Goal: Find specific page/section: Find specific page/section

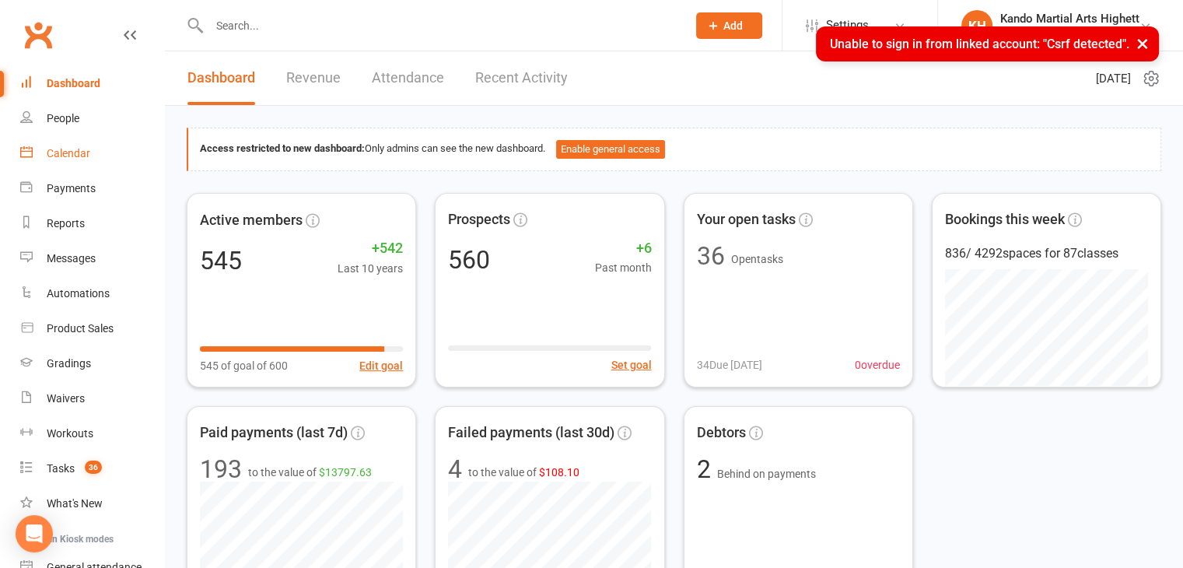
click at [85, 147] on div "Calendar" at bounding box center [69, 153] width 44 height 12
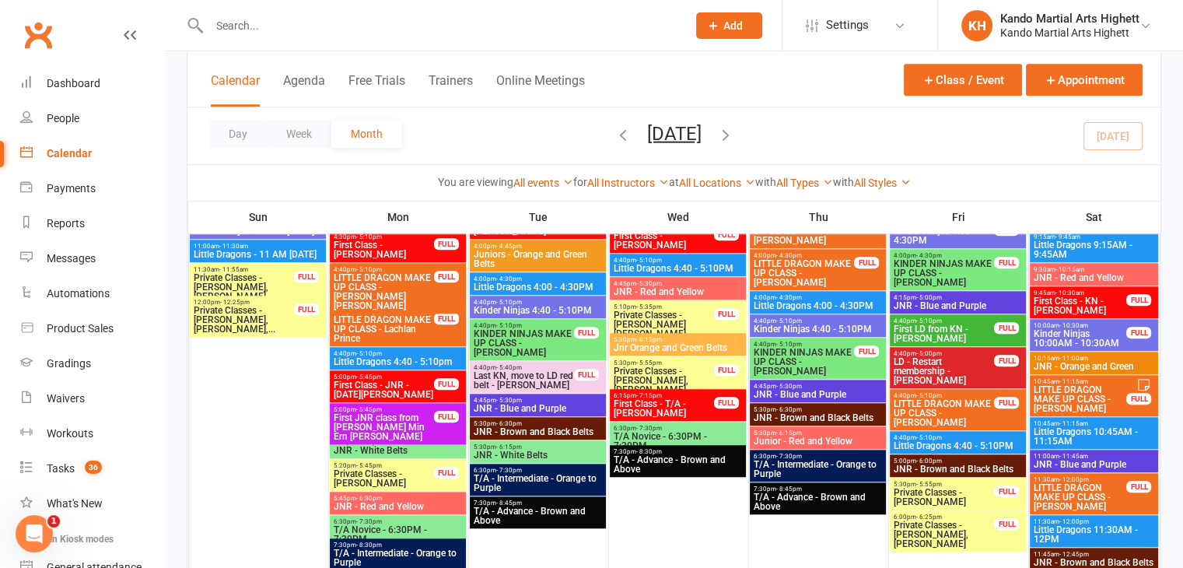
scroll to position [1353, 0]
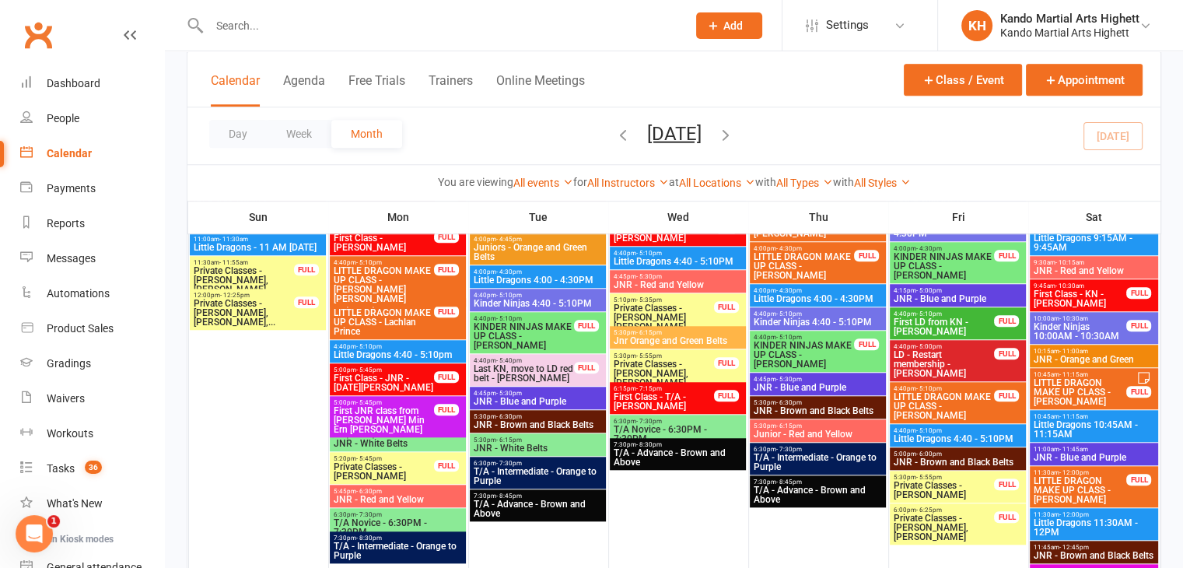
click at [380, 434] on span "5:00pm - 5:45pm" at bounding box center [398, 435] width 130 height 7
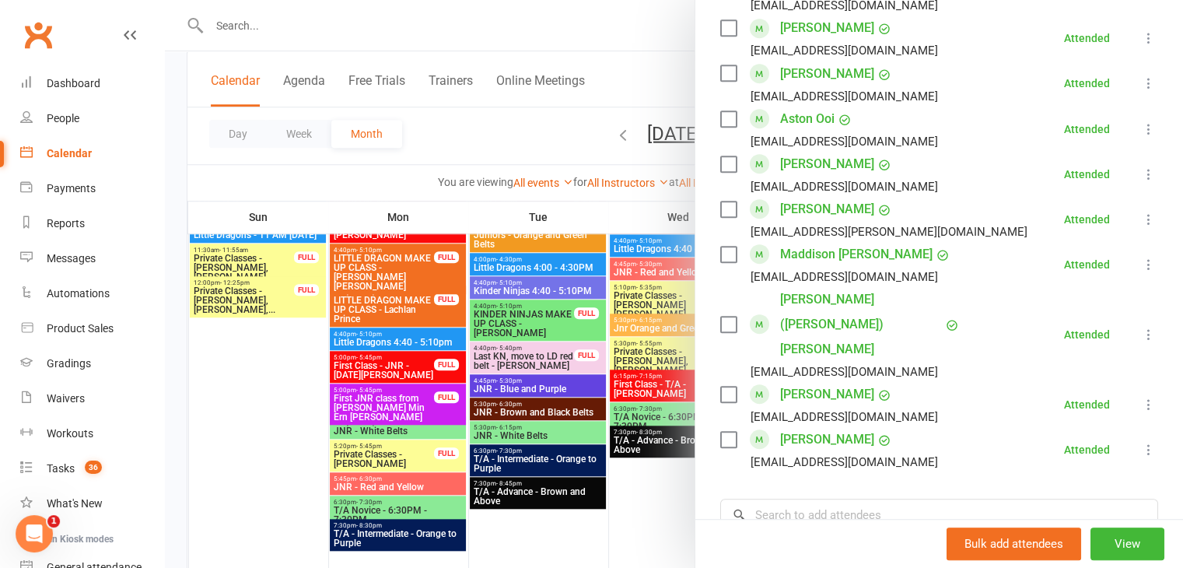
scroll to position [1371, 0]
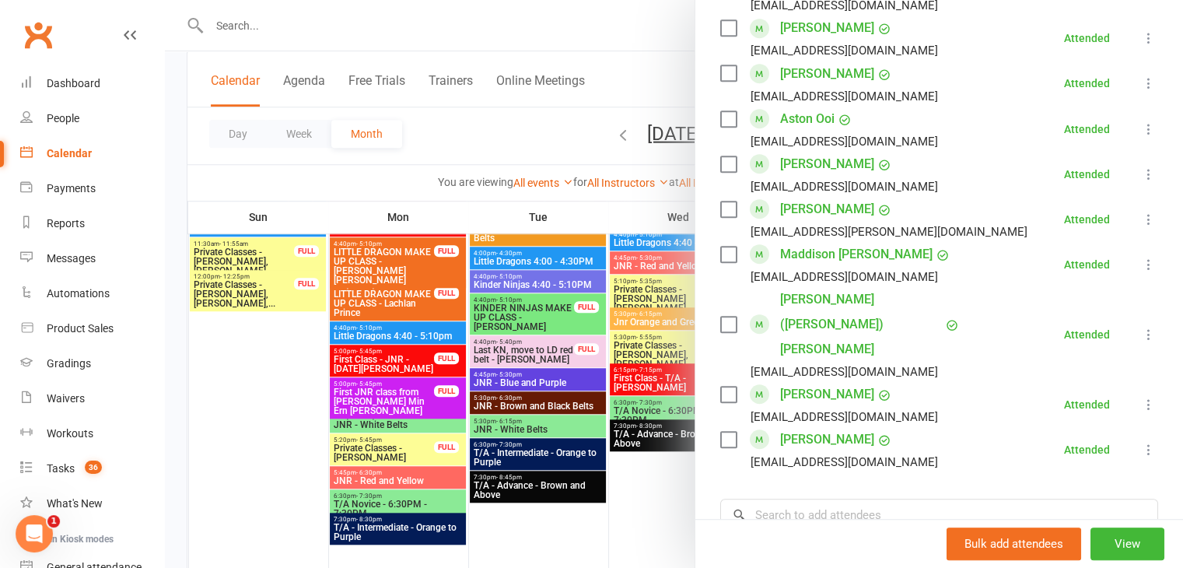
click at [367, 485] on div at bounding box center [674, 284] width 1018 height 568
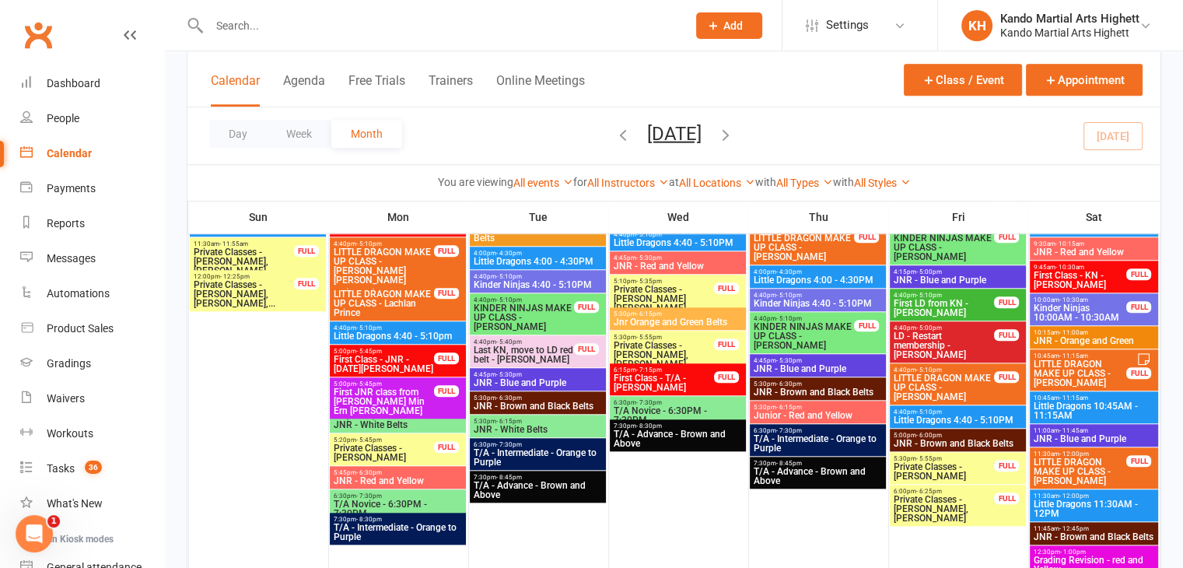
click at [376, 476] on span "JNR - Red and Yellow" at bounding box center [398, 480] width 130 height 9
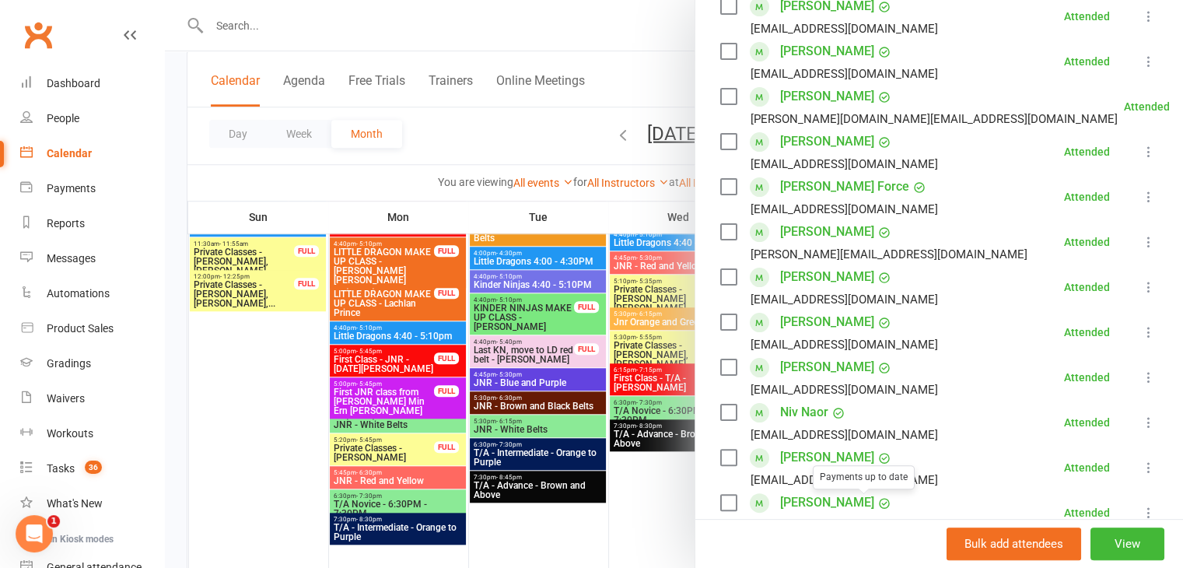
scroll to position [292, 0]
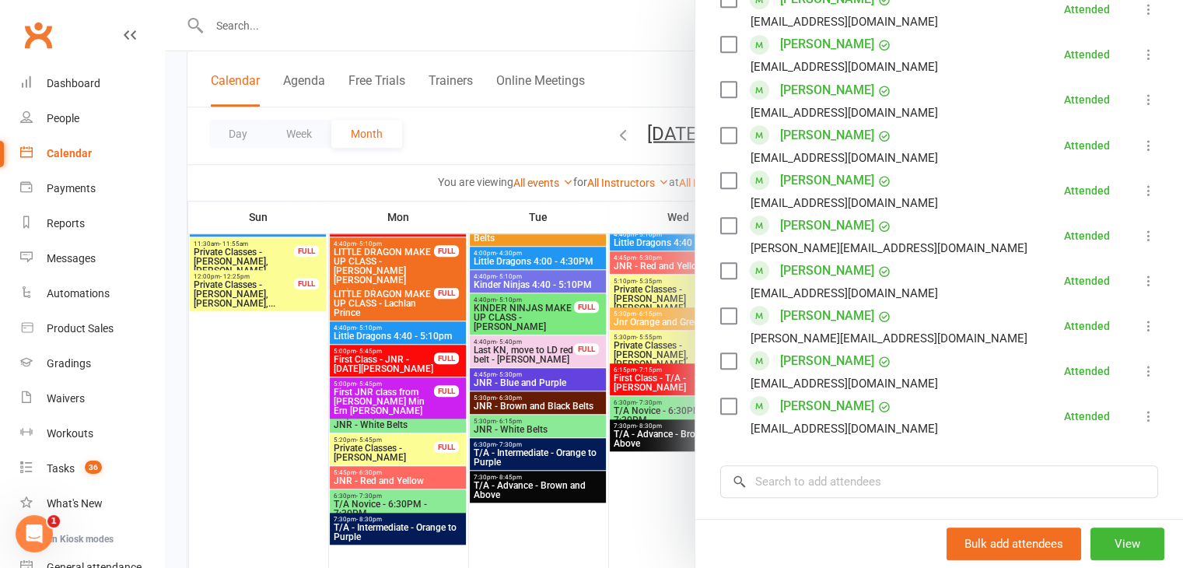
click at [849, 343] on div "[PERSON_NAME][EMAIL_ADDRESS][DOMAIN_NAME]" at bounding box center [876, 338] width 313 height 20
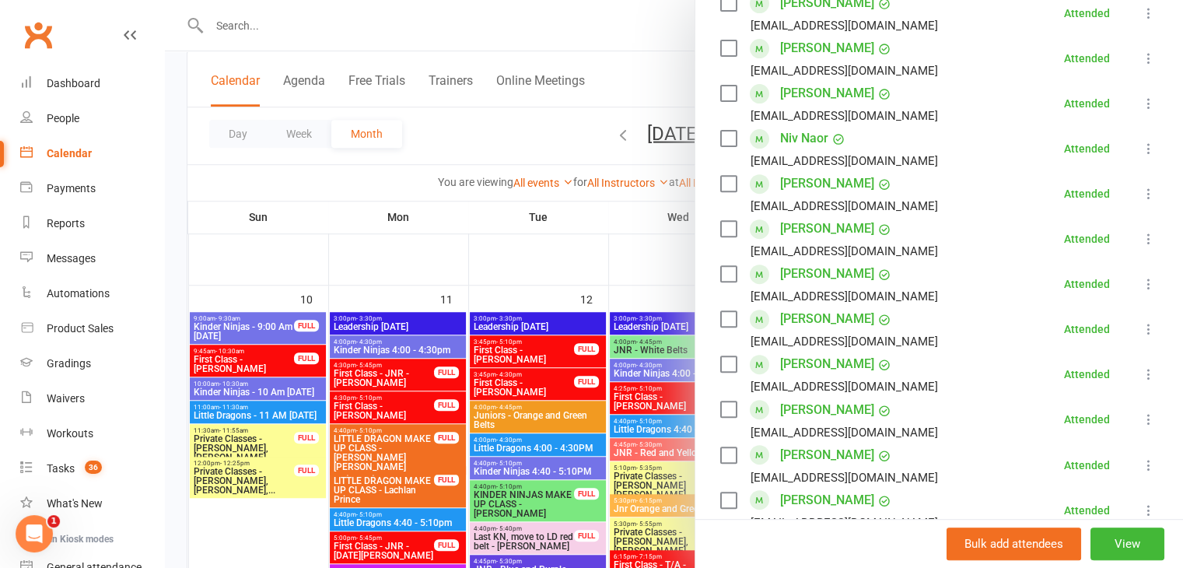
scroll to position [1186, 0]
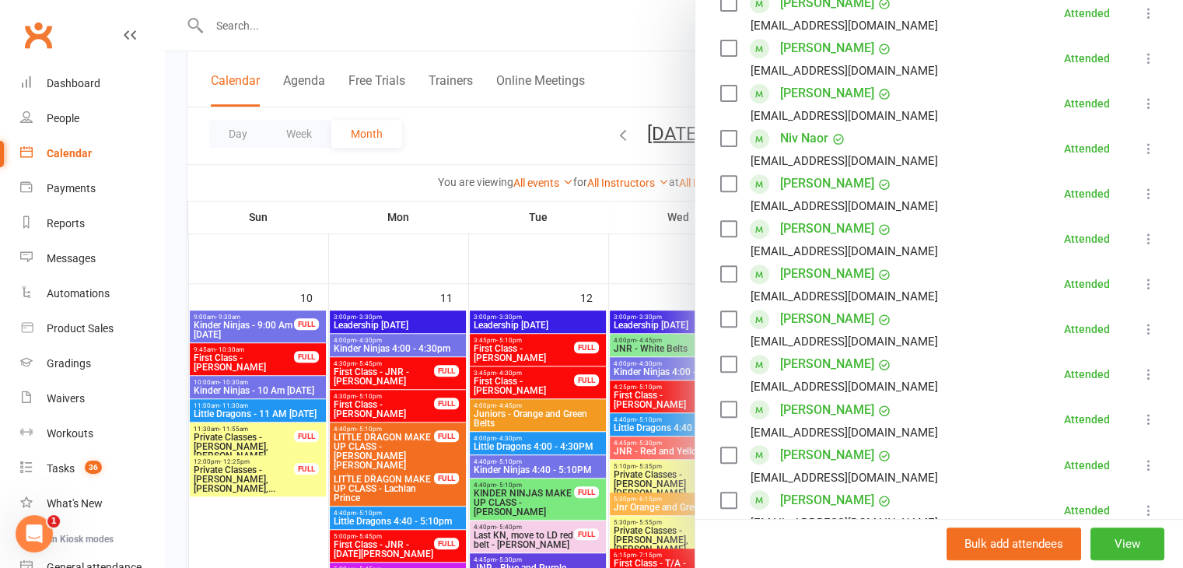
click at [388, 372] on div at bounding box center [674, 284] width 1018 height 568
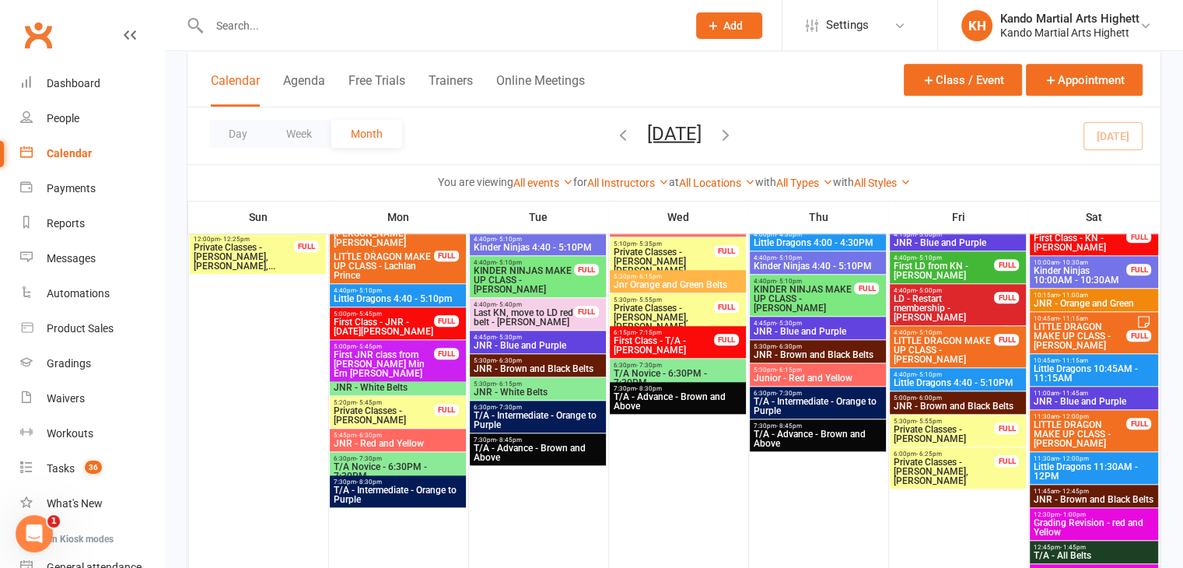
scroll to position [1364, 0]
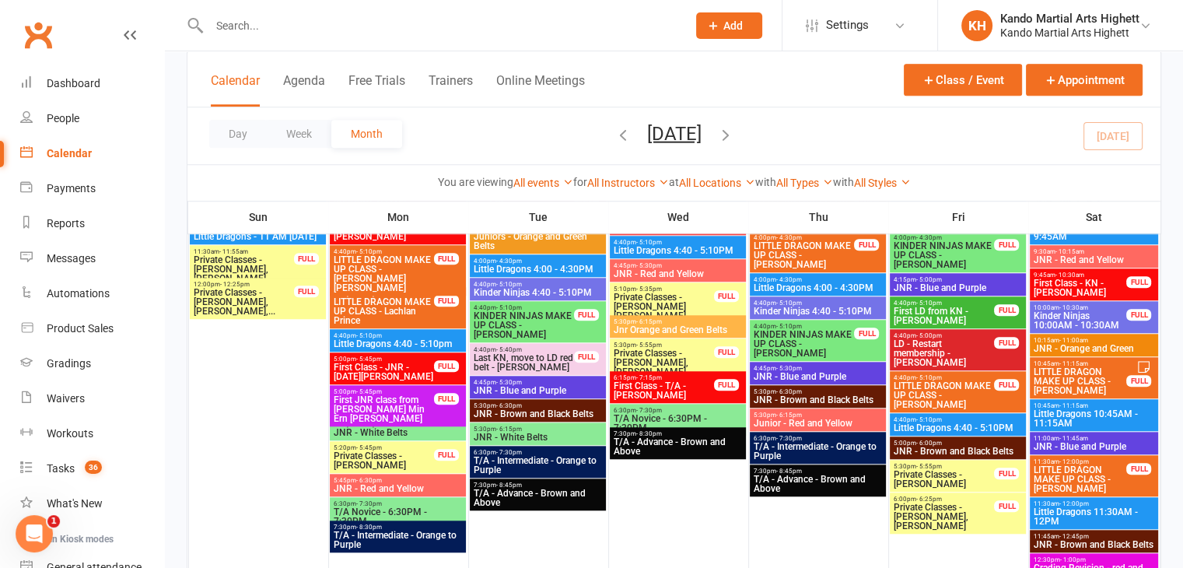
click at [383, 430] on span "JNR - White Belts" at bounding box center [398, 432] width 130 height 9
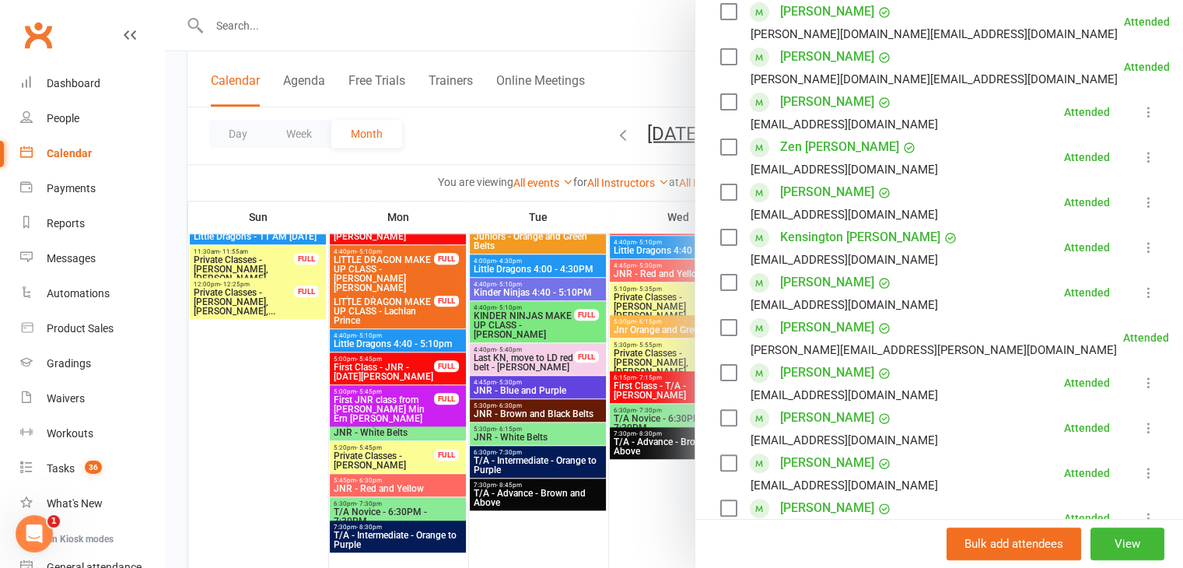
scroll to position [334, 0]
click at [393, 482] on div at bounding box center [674, 284] width 1018 height 568
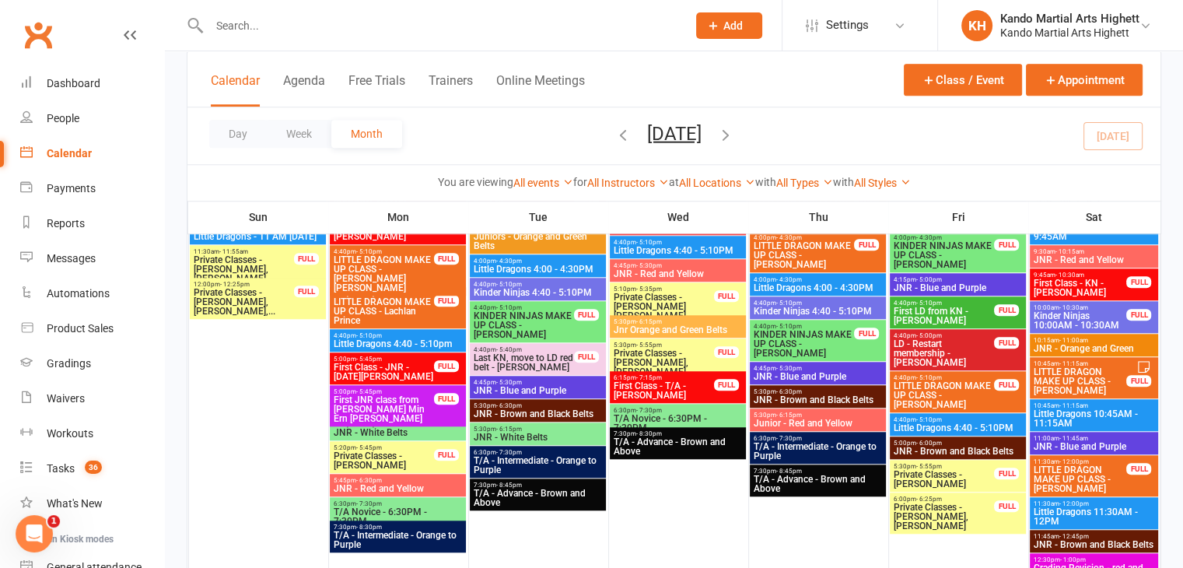
click at [407, 487] on span "JNR - Red and Yellow" at bounding box center [398, 488] width 130 height 9
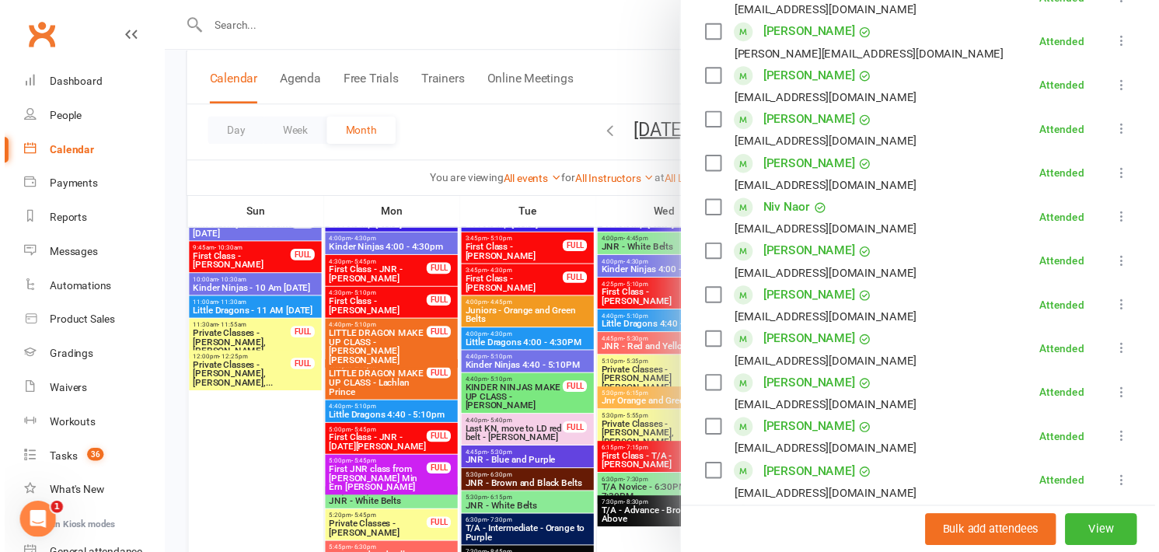
scroll to position [472, 0]
